Goal: Task Accomplishment & Management: Use online tool/utility

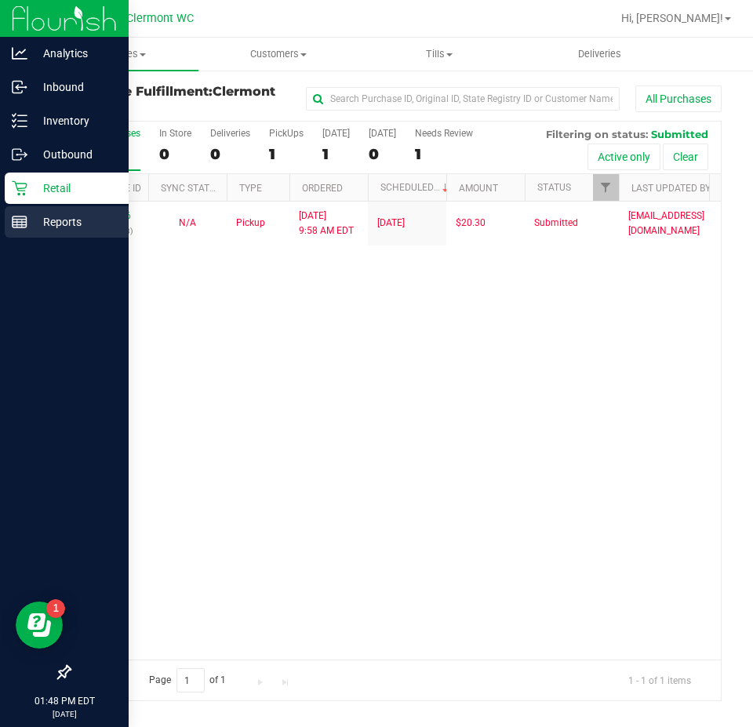
click at [29, 220] on p "Reports" at bounding box center [74, 222] width 94 height 19
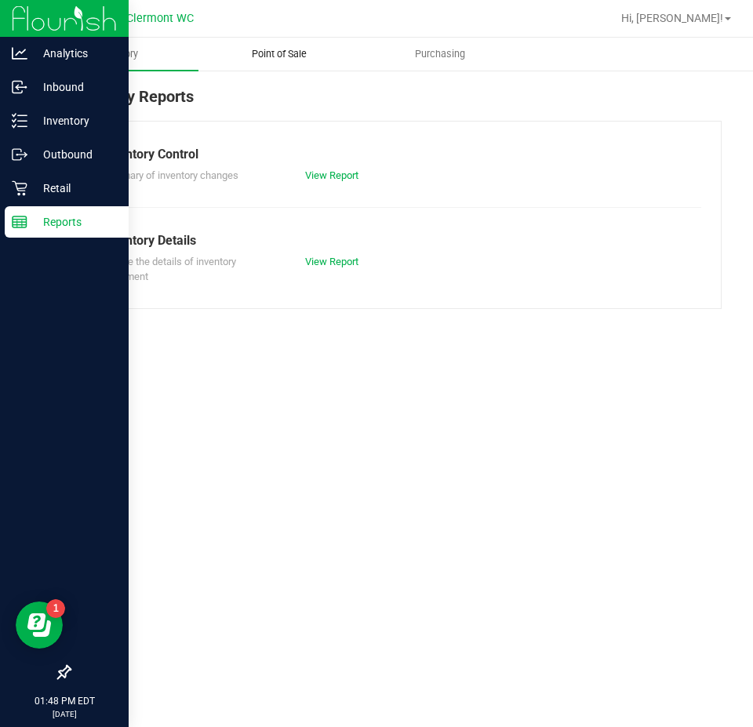
click at [285, 56] on span "Point of Sale" at bounding box center [279, 54] width 97 height 14
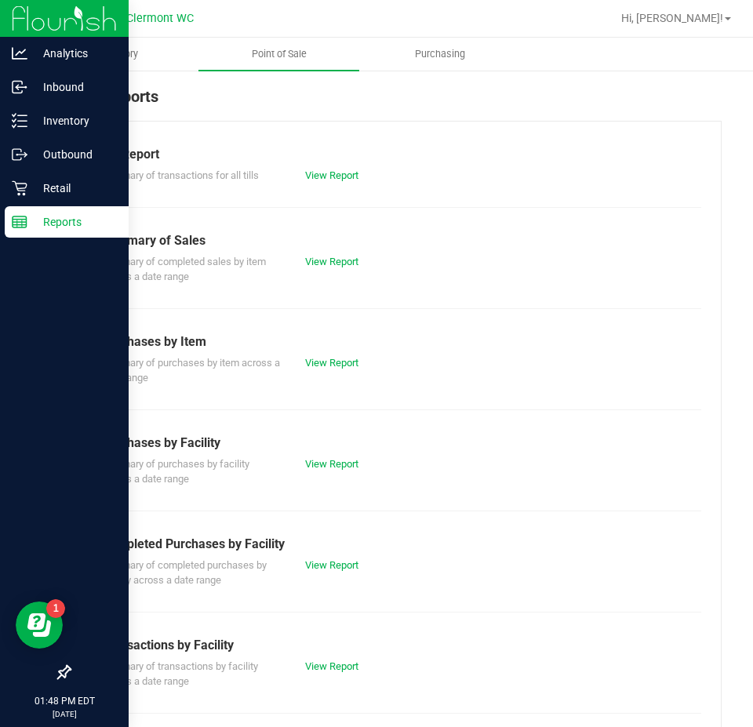
click at [318, 558] on div "View Report" at bounding box center [344, 566] width 102 height 16
click at [318, 562] on link "View Report" at bounding box center [331, 565] width 53 height 12
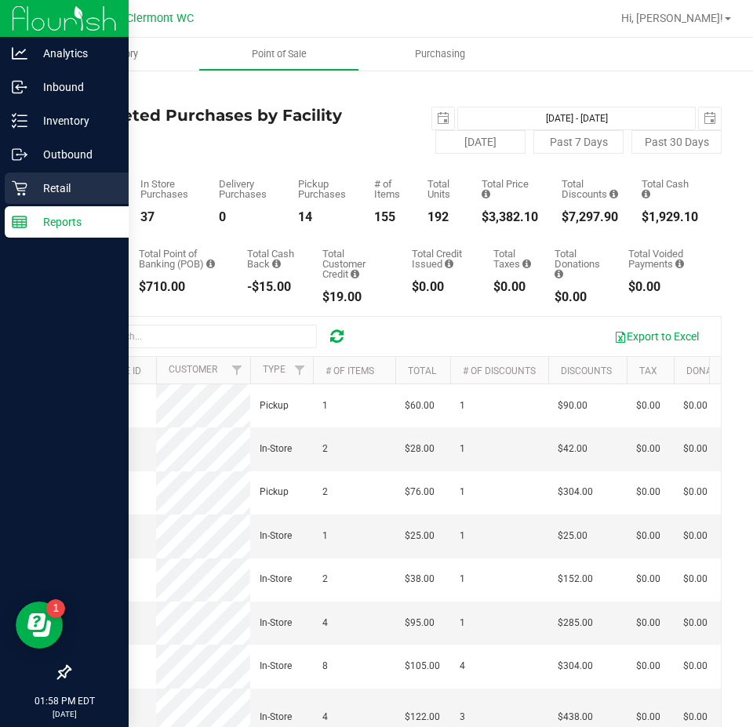
click at [27, 185] on div "Retail" at bounding box center [67, 188] width 124 height 31
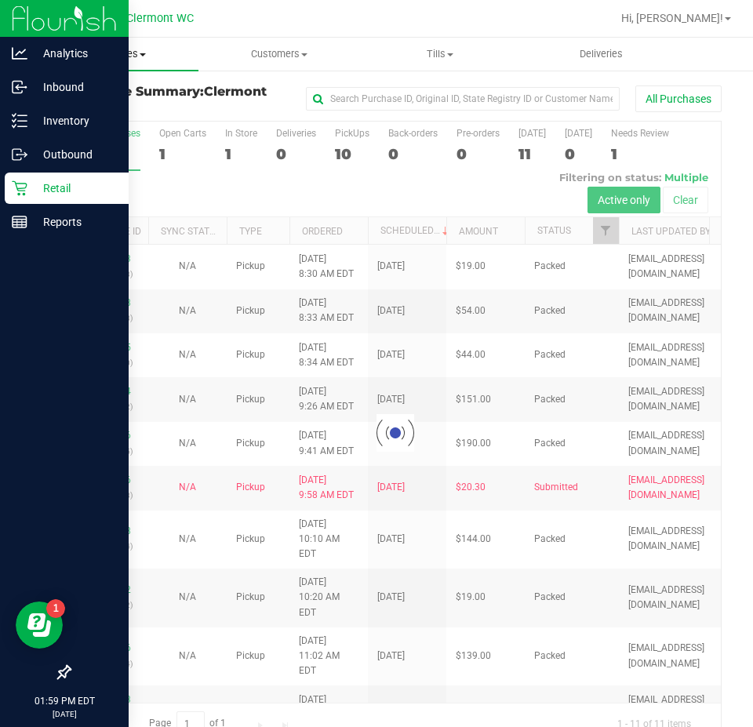
click at [128, 55] on span "Purchases" at bounding box center [118, 54] width 161 height 14
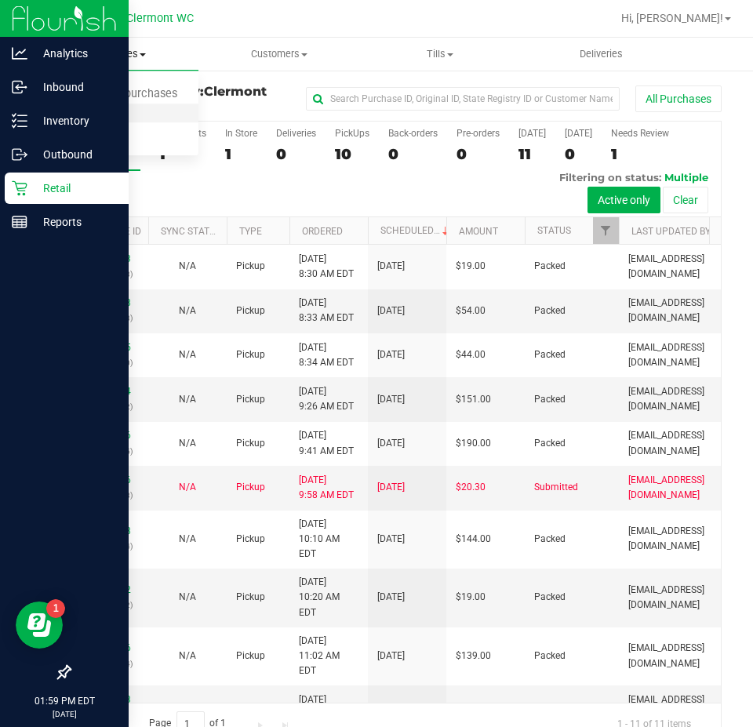
click at [146, 118] on li "Fulfillment" at bounding box center [118, 113] width 161 height 19
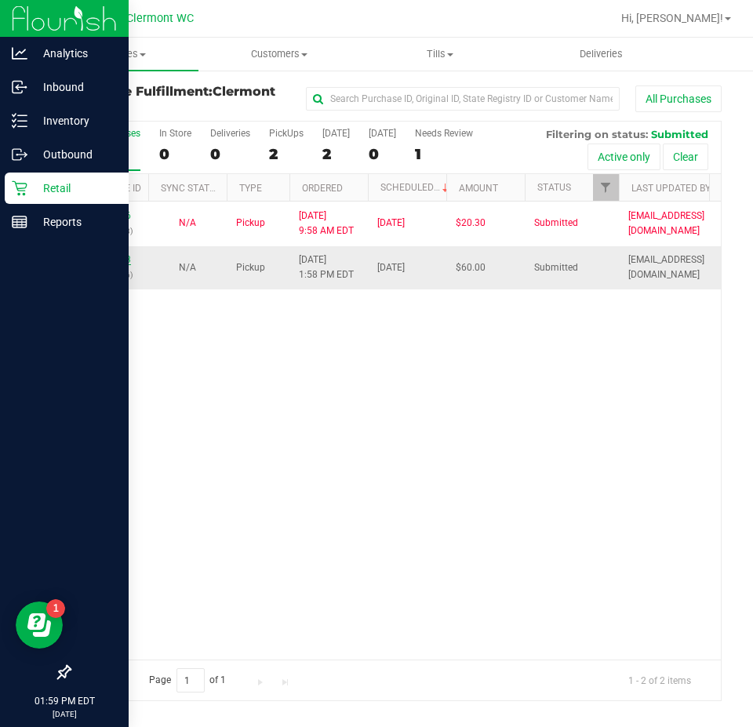
click at [121, 257] on link "11856643" at bounding box center [109, 259] width 44 height 11
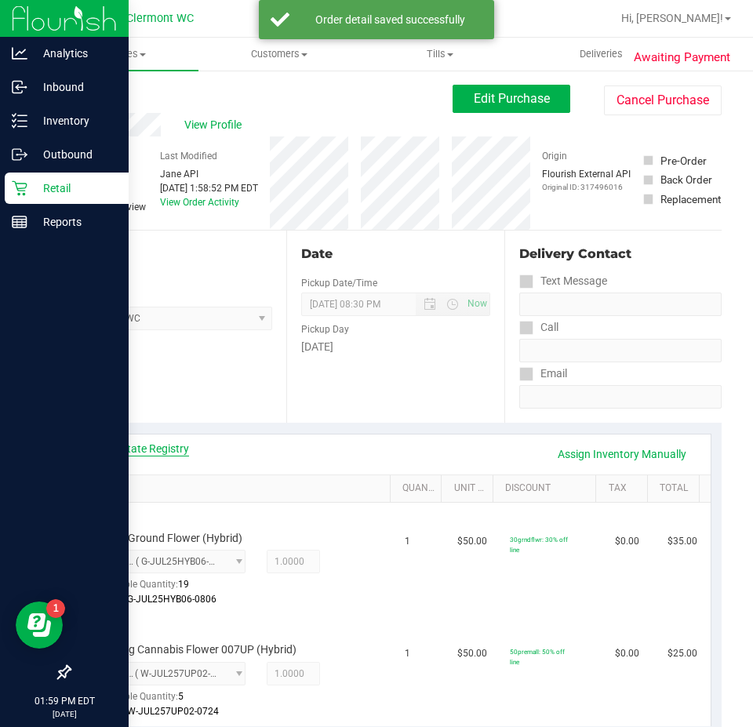
click at [173, 442] on link "View State Registry" at bounding box center [142, 449] width 94 height 16
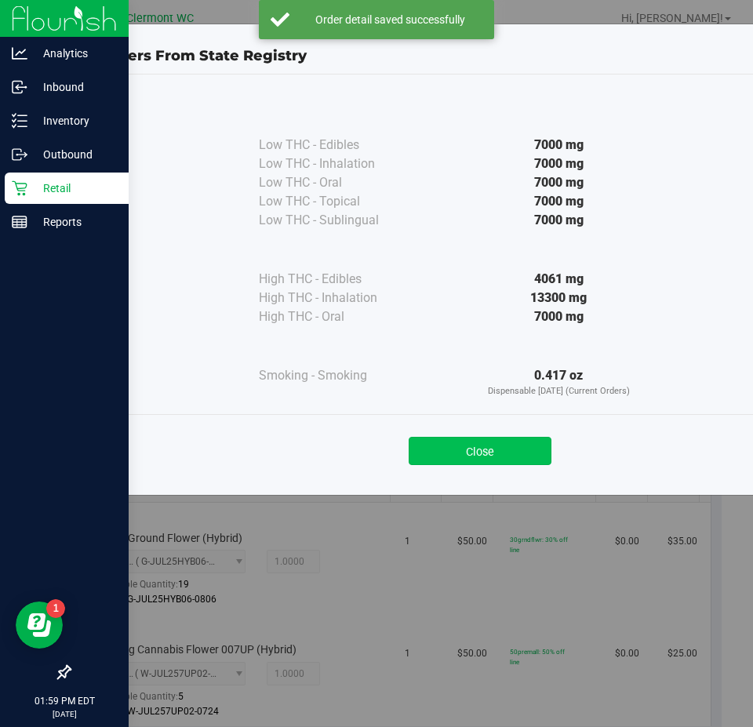
click at [518, 439] on button "Close" at bounding box center [480, 451] width 143 height 28
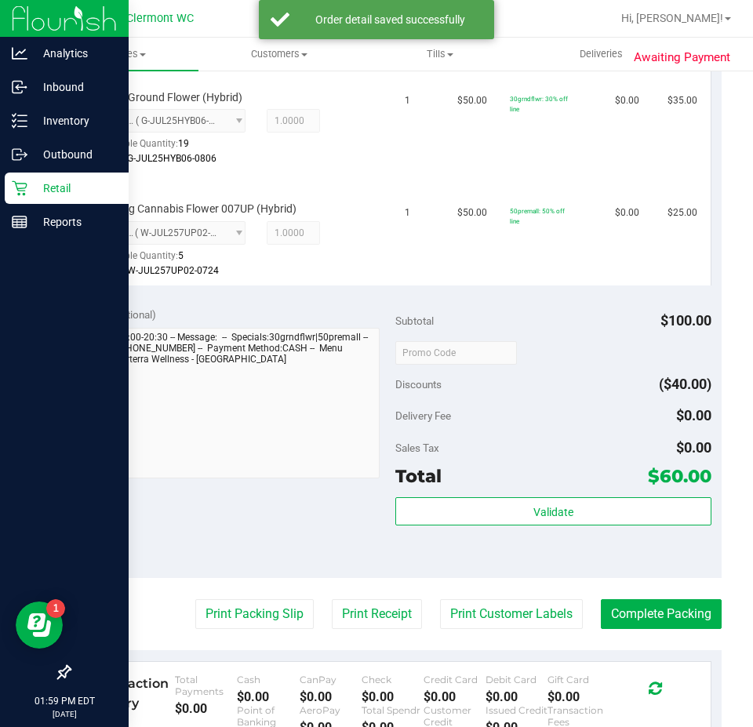
scroll to position [446, 0]
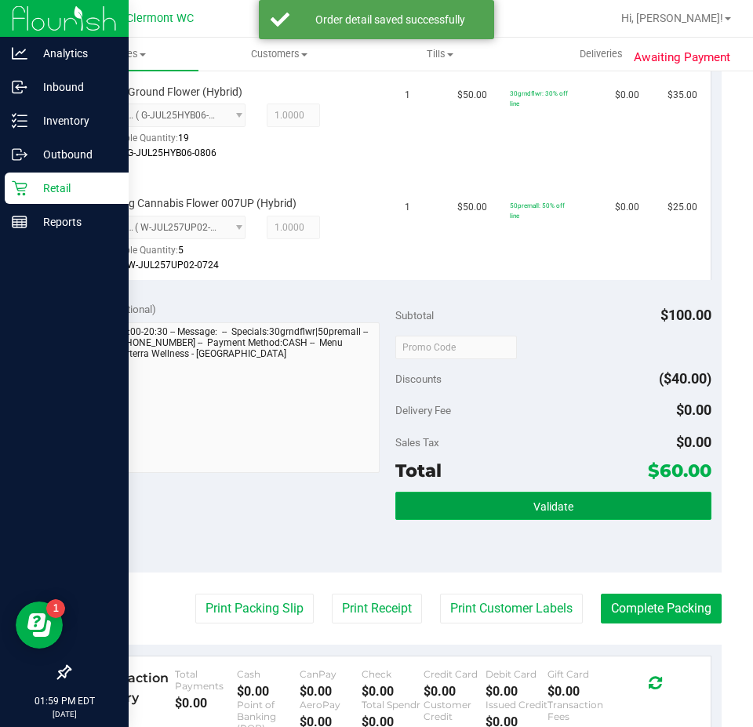
click at [650, 496] on button "Validate" at bounding box center [553, 506] width 316 height 28
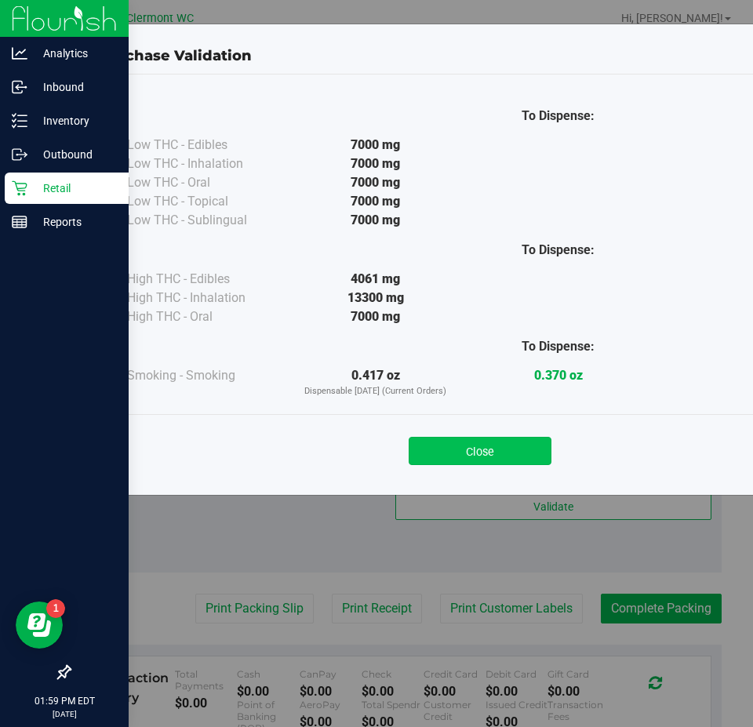
click at [513, 448] on button "Close" at bounding box center [480, 451] width 143 height 28
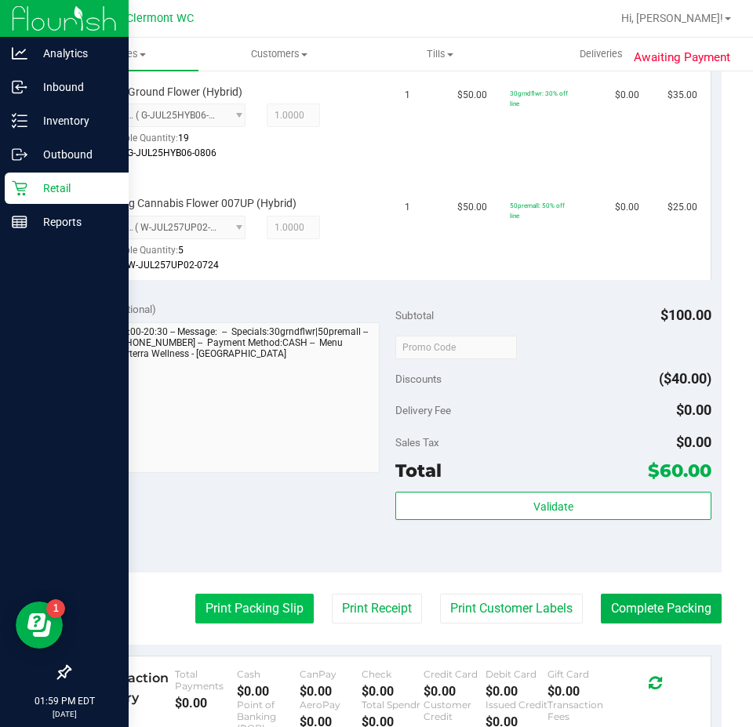
click at [249, 616] on button "Print Packing Slip" at bounding box center [254, 609] width 118 height 30
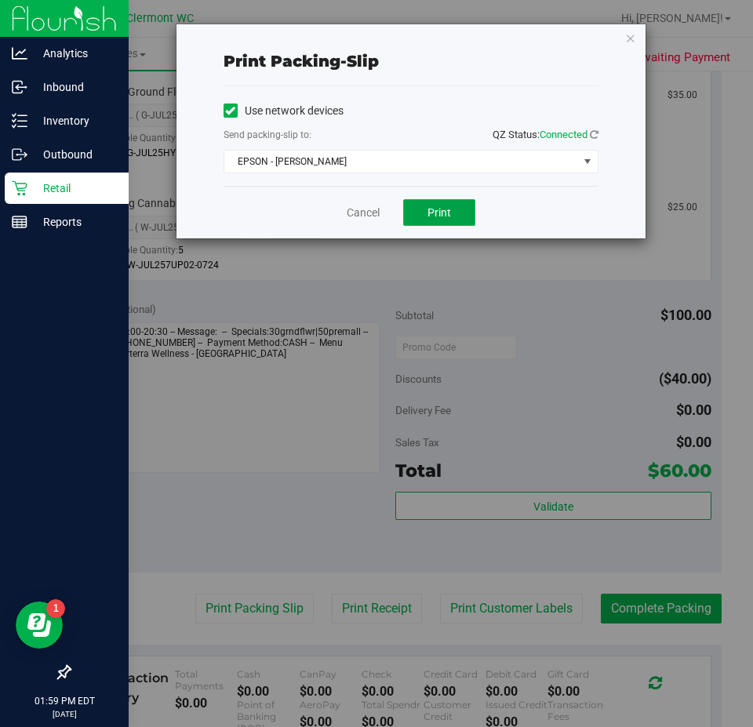
click at [453, 213] on button "Print" at bounding box center [439, 212] width 72 height 27
click at [357, 240] on div "Print packing-slip Use network devices Send packing-slip to: QZ Status: Connect…" at bounding box center [382, 363] width 765 height 727
click at [376, 215] on link "Cancel" at bounding box center [363, 213] width 33 height 16
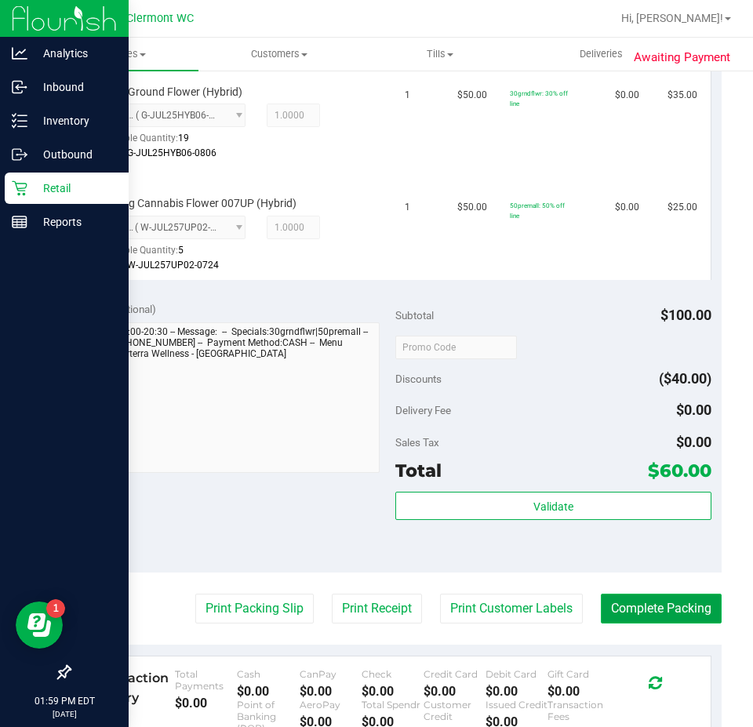
click at [668, 615] on button "Complete Packing" at bounding box center [661, 609] width 121 height 30
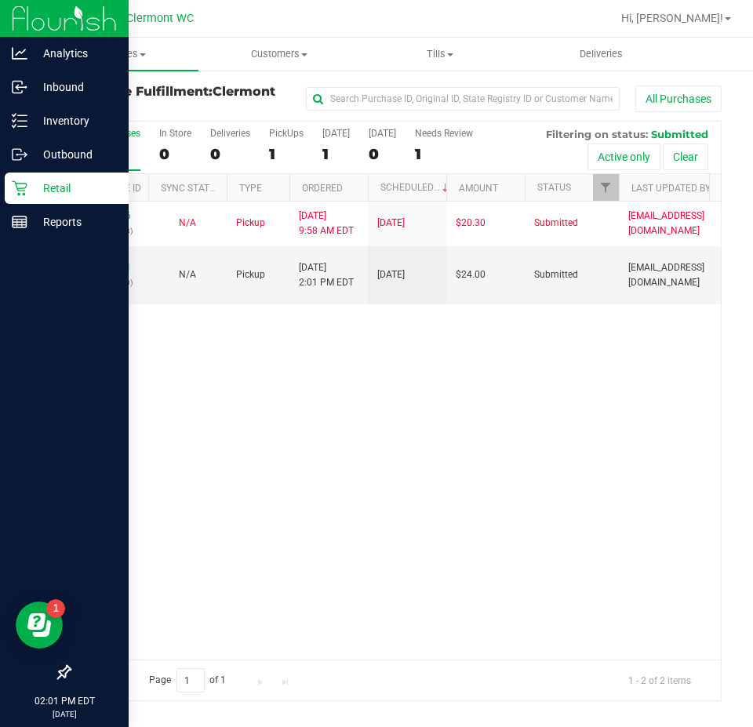
click at [510, 568] on div "11854316 (317447618) N/A Pickup 8/27/2025 9:58 AM EDT 8/27/2025 $20.30 Submitte…" at bounding box center [395, 431] width 651 height 458
click at [119, 267] on link "11856661" at bounding box center [109, 267] width 44 height 11
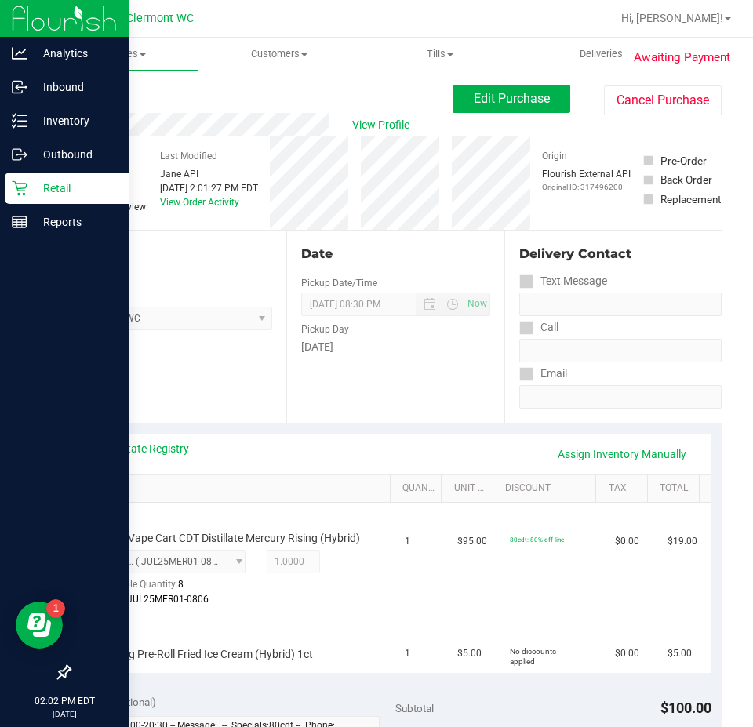
click at [387, 391] on div "Date Pickup Date/Time 08/27/2025 Now 08/27/2025 08:30 PM Now Pickup Day Wednesd…" at bounding box center [394, 327] width 217 height 192
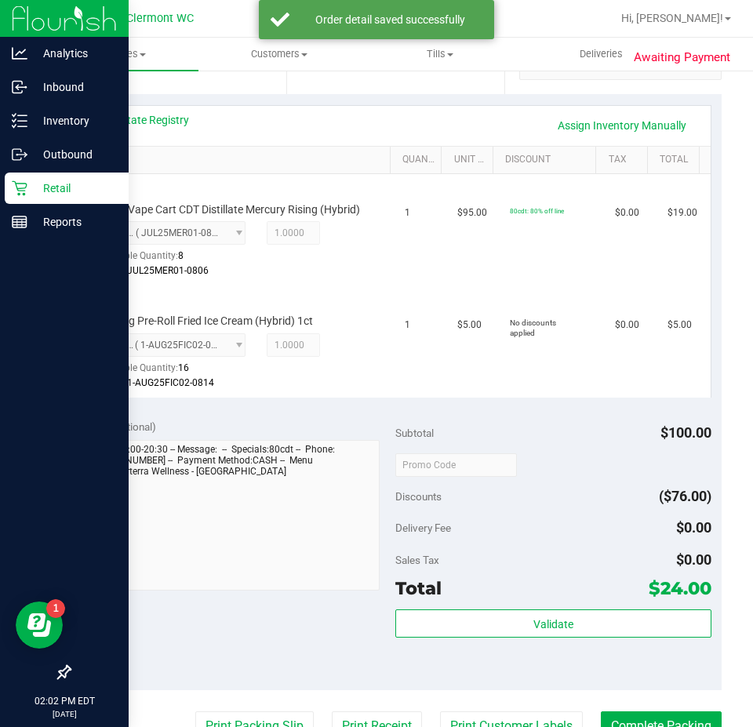
scroll to position [330, 0]
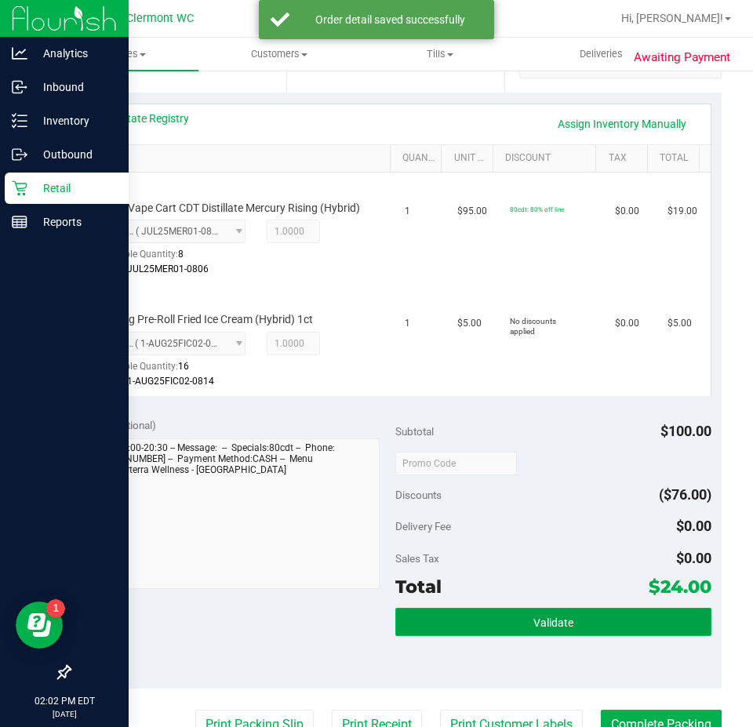
click at [488, 636] on button "Validate" at bounding box center [553, 622] width 316 height 28
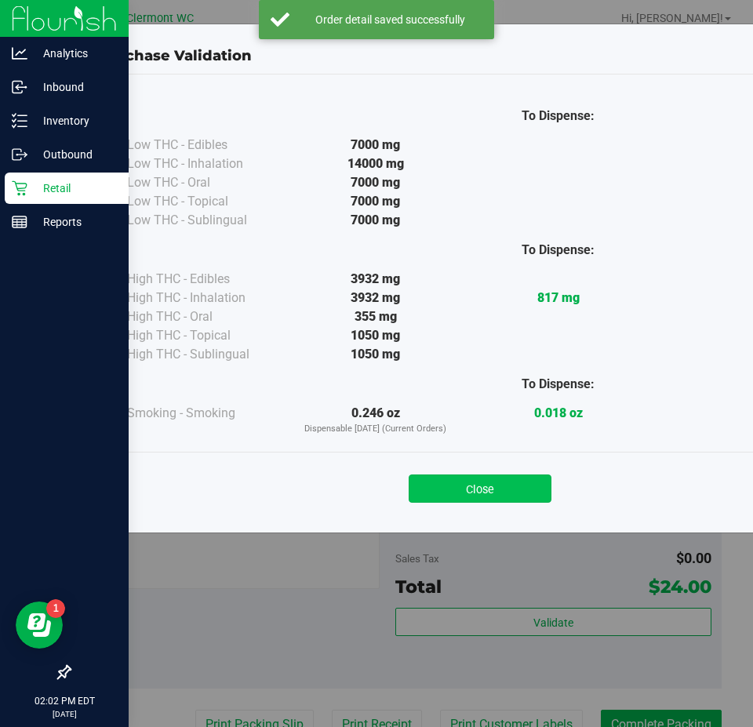
click at [517, 484] on button "Close" at bounding box center [480, 489] width 143 height 28
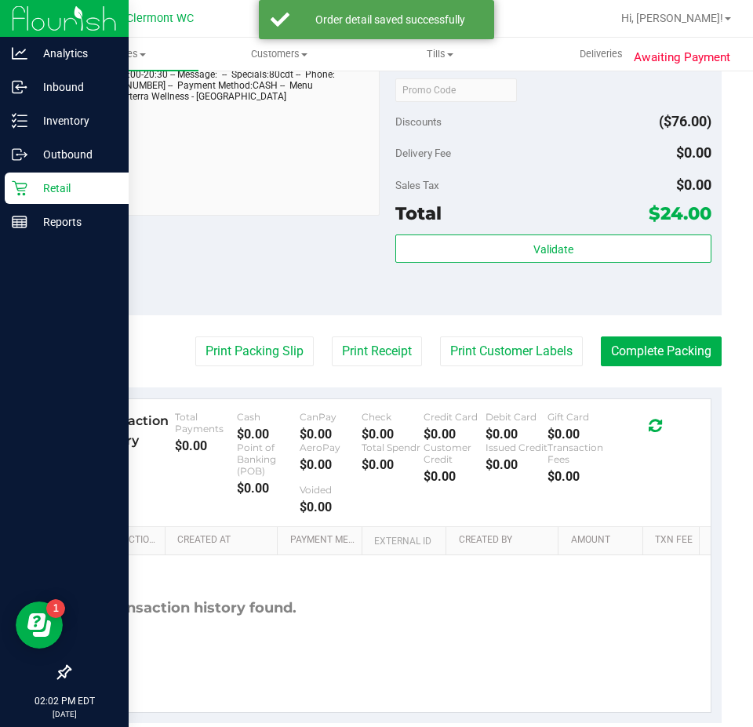
scroll to position [713, 0]
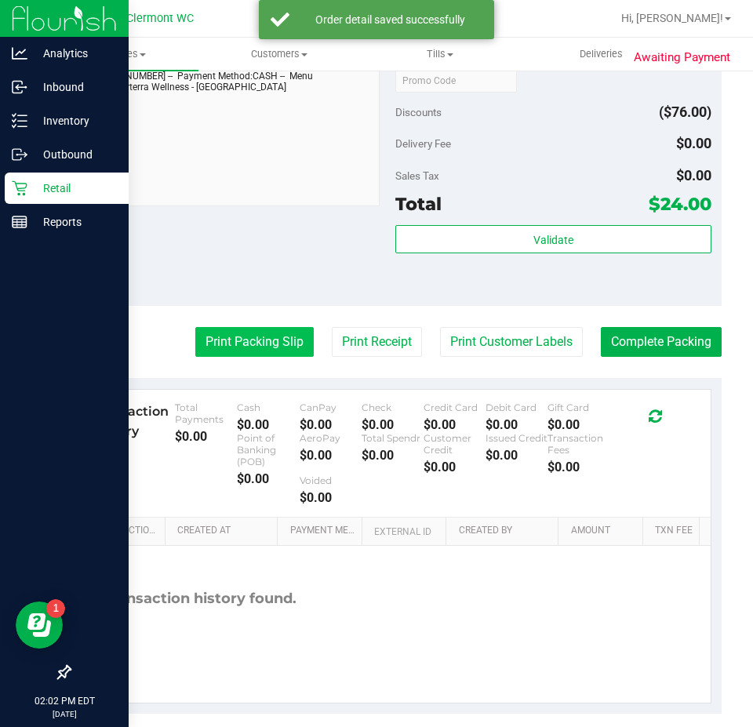
click at [272, 350] on button "Print Packing Slip" at bounding box center [254, 342] width 118 height 30
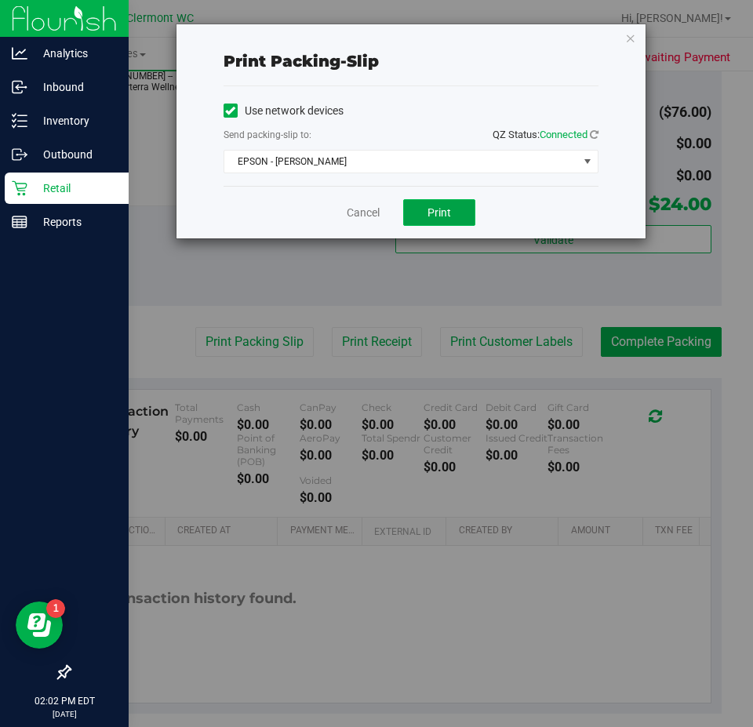
click at [445, 213] on span "Print" at bounding box center [440, 212] width 24 height 13
click at [362, 218] on link "Cancel" at bounding box center [363, 213] width 33 height 16
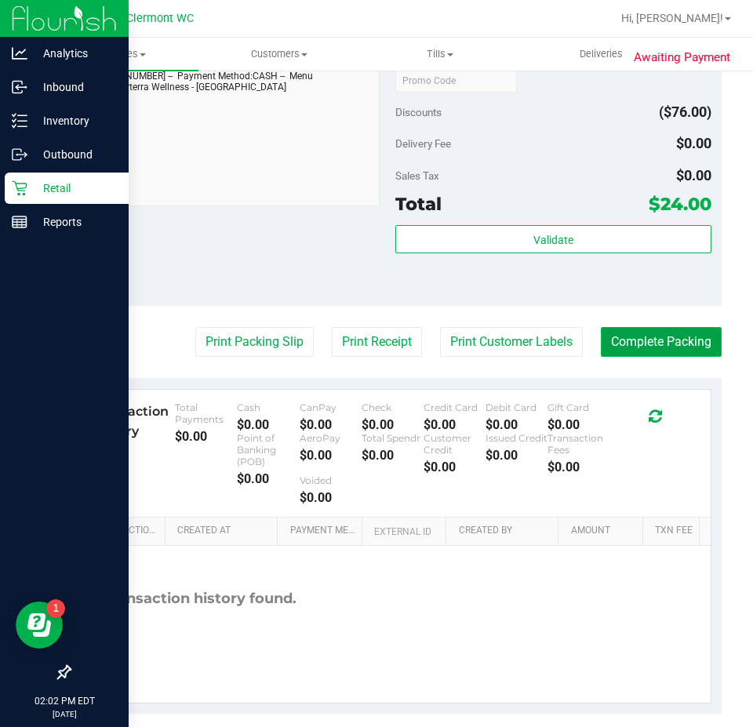
click at [681, 352] on button "Complete Packing" at bounding box center [661, 342] width 121 height 30
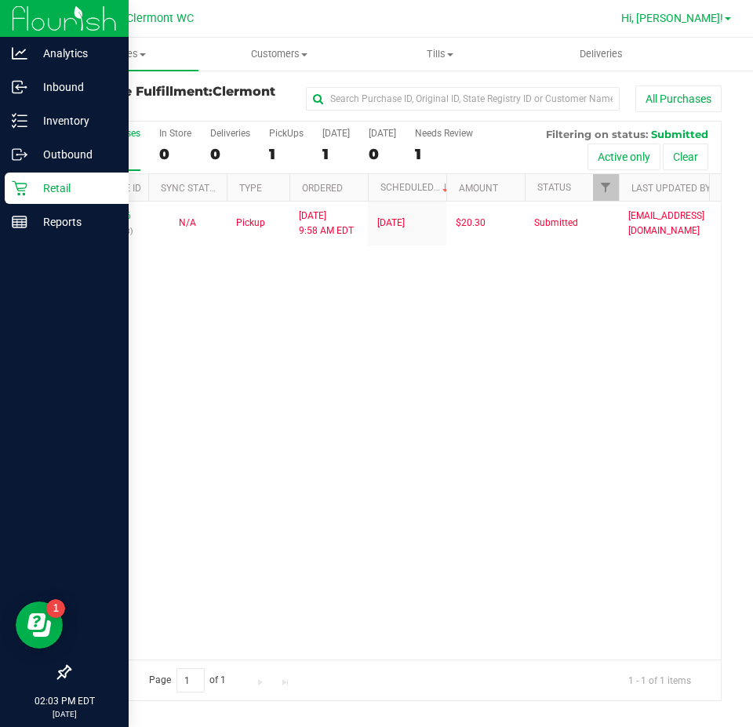
click at [716, 17] on span "Hi, [PERSON_NAME]!" at bounding box center [672, 18] width 102 height 13
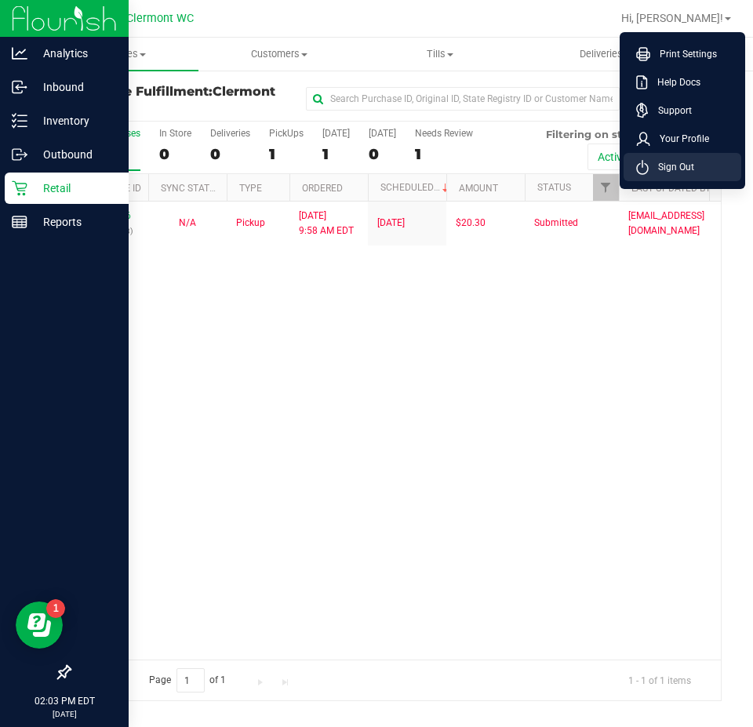
click at [683, 160] on span "Sign Out" at bounding box center [671, 167] width 45 height 16
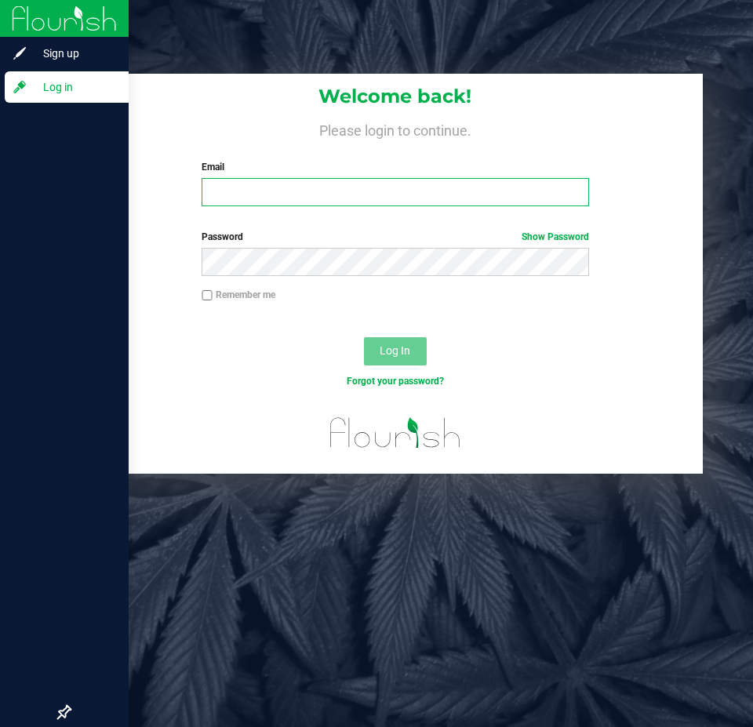
click at [320, 203] on input "Email" at bounding box center [395, 192] width 387 height 28
type input "samadio@liveparallel.com"
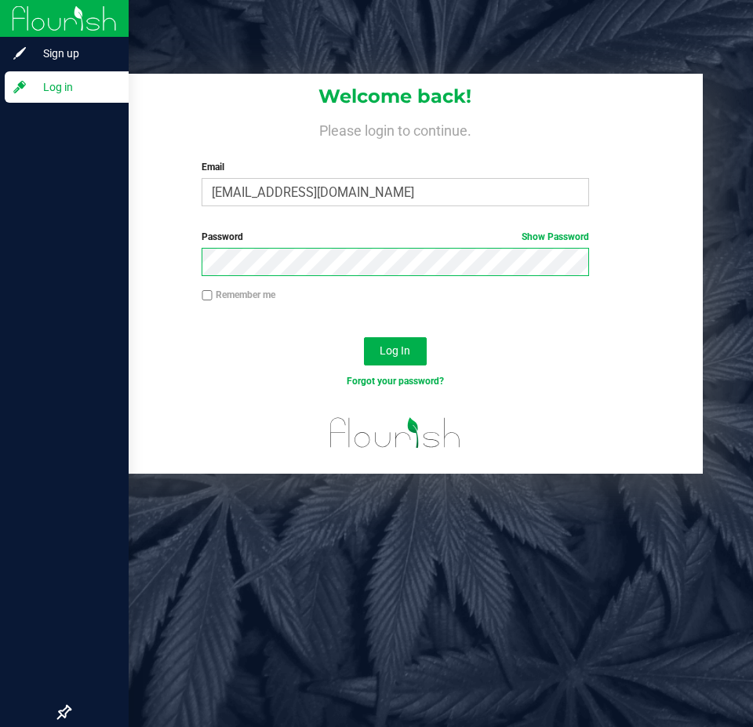
click at [364, 337] on button "Log In" at bounding box center [395, 351] width 63 height 28
